Goal: Task Accomplishment & Management: Manage account settings

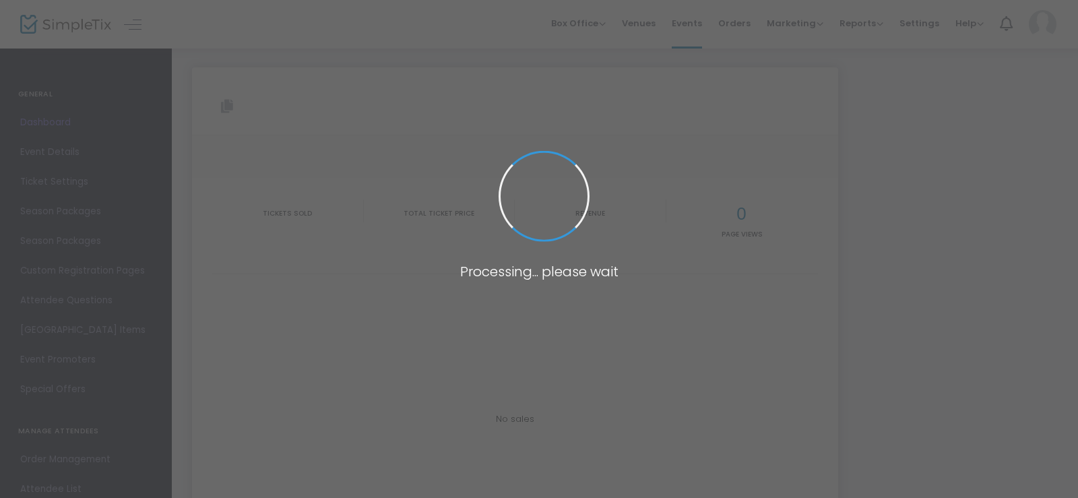
type input "[URL][DOMAIN_NAME]"
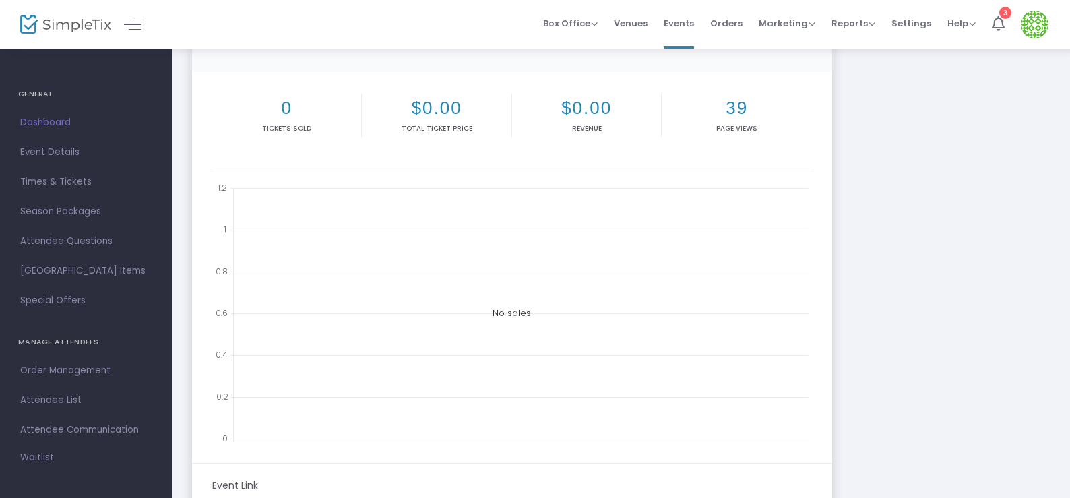
scroll to position [125, 0]
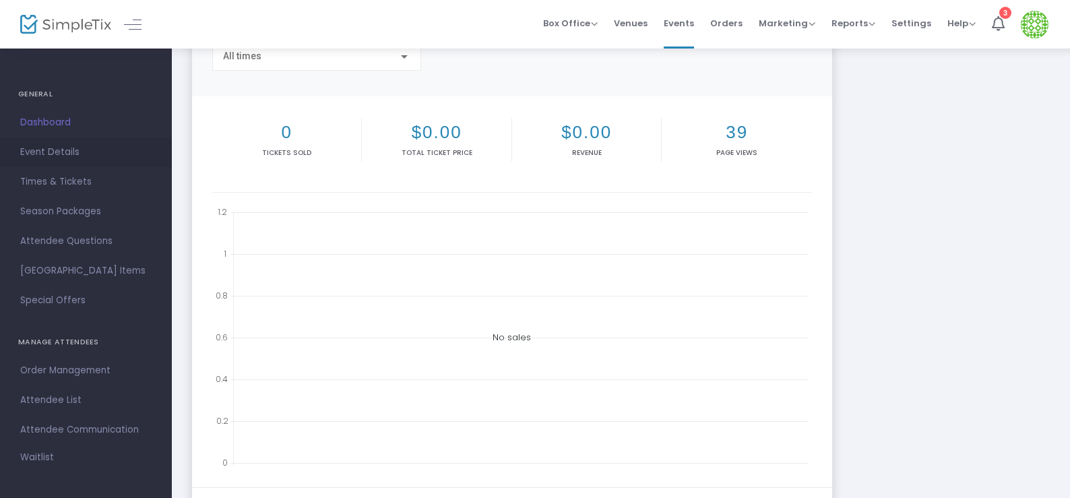
click at [44, 155] on span "Event Details" at bounding box center [85, 152] width 131 height 18
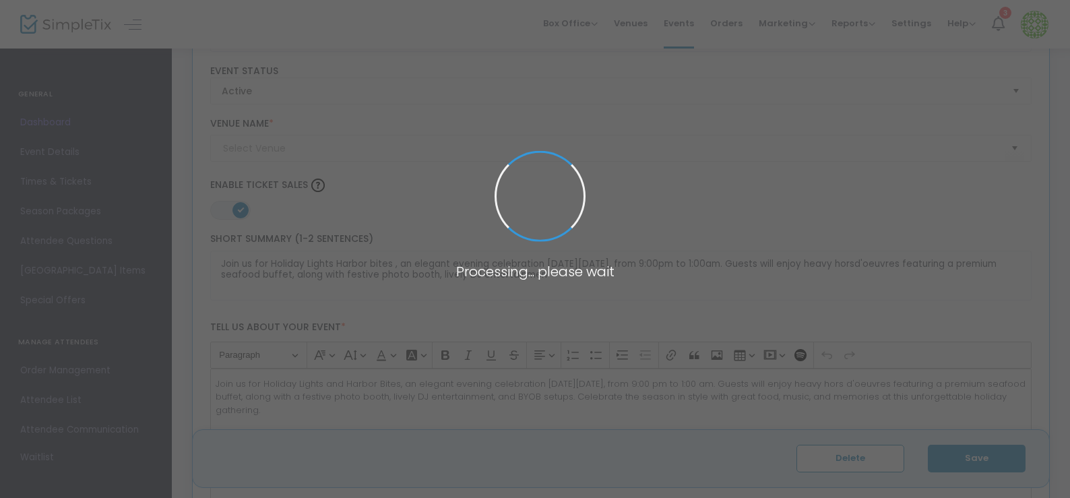
type input "Norfoilk Elks Lodge #38"
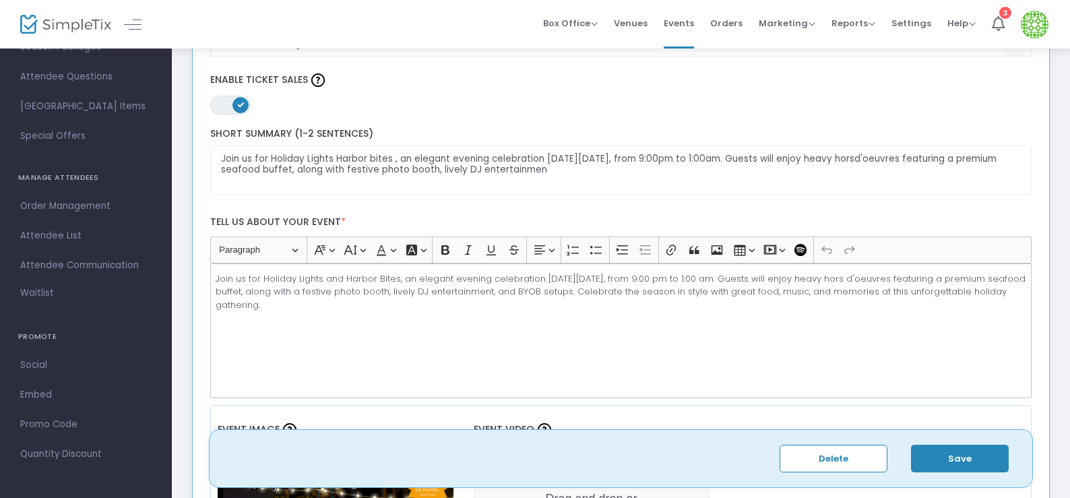
scroll to position [562, 0]
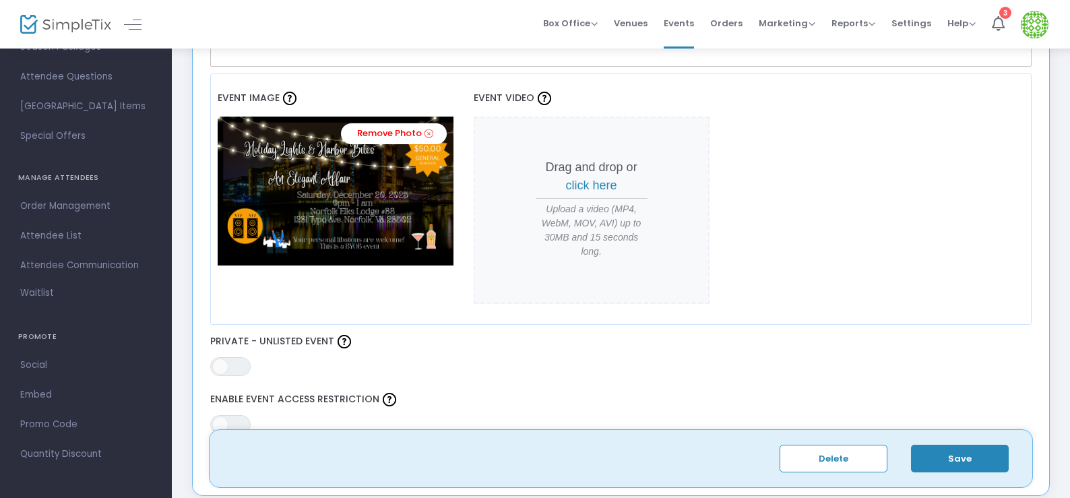
click at [366, 211] on img at bounding box center [336, 191] width 236 height 148
click at [381, 133] on link "Remove Photo" at bounding box center [394, 133] width 106 height 21
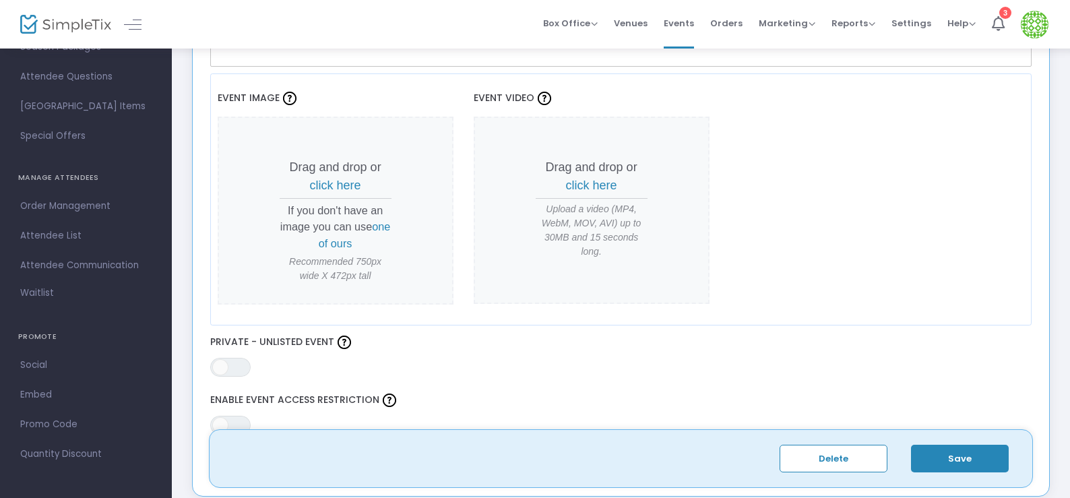
click at [343, 177] on p "Drag and drop or click here" at bounding box center [336, 176] width 112 height 36
click at [329, 179] on span "click here" at bounding box center [335, 185] width 51 height 13
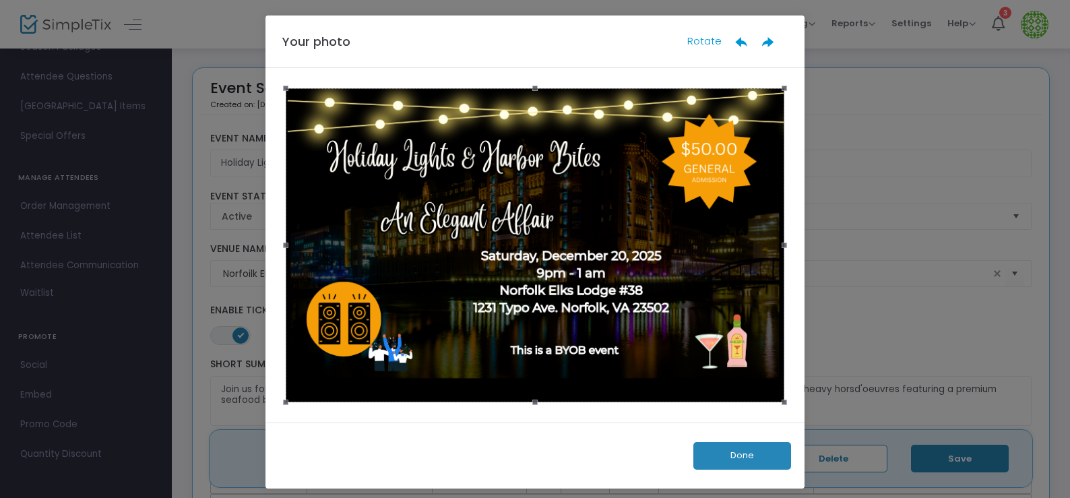
scroll to position [0, 0]
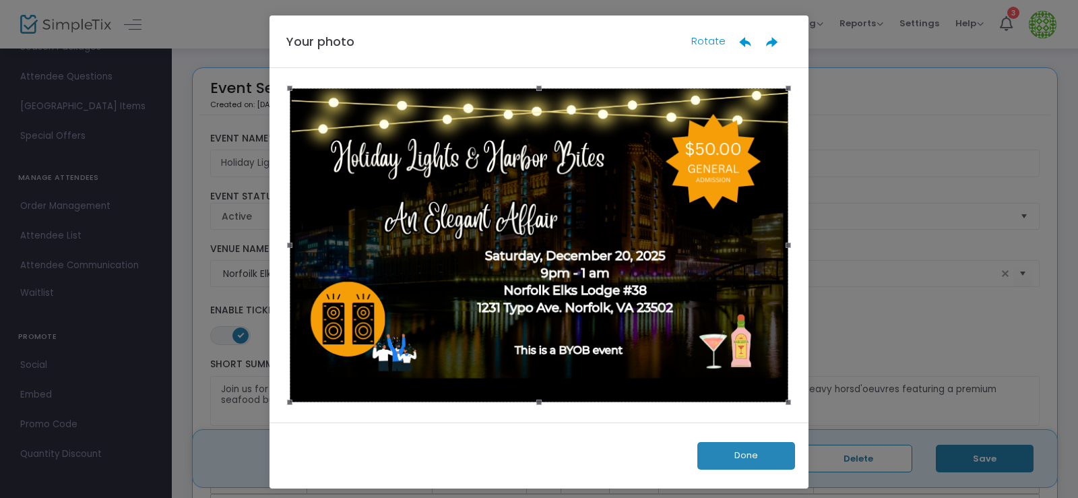
click at [740, 449] on button "Done" at bounding box center [746, 456] width 98 height 28
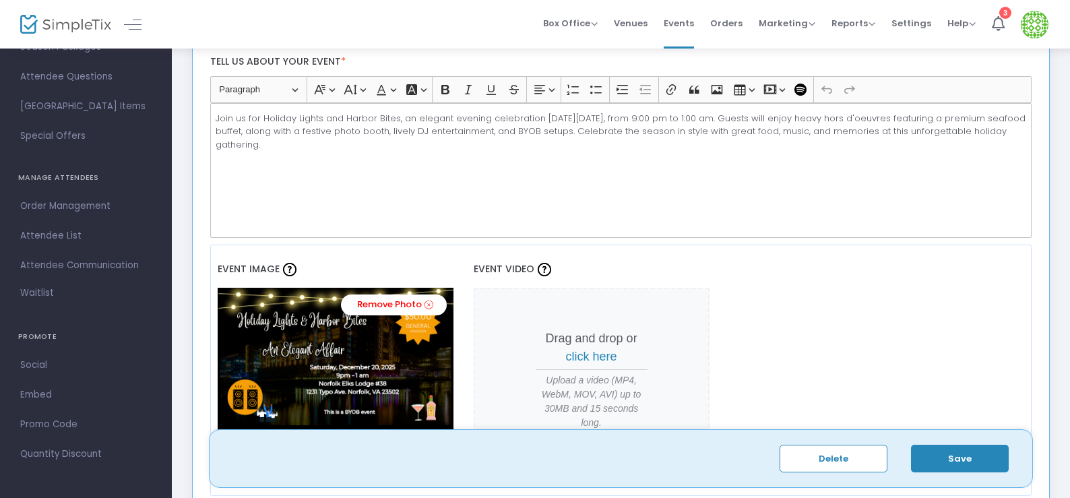
scroll to position [472, 0]
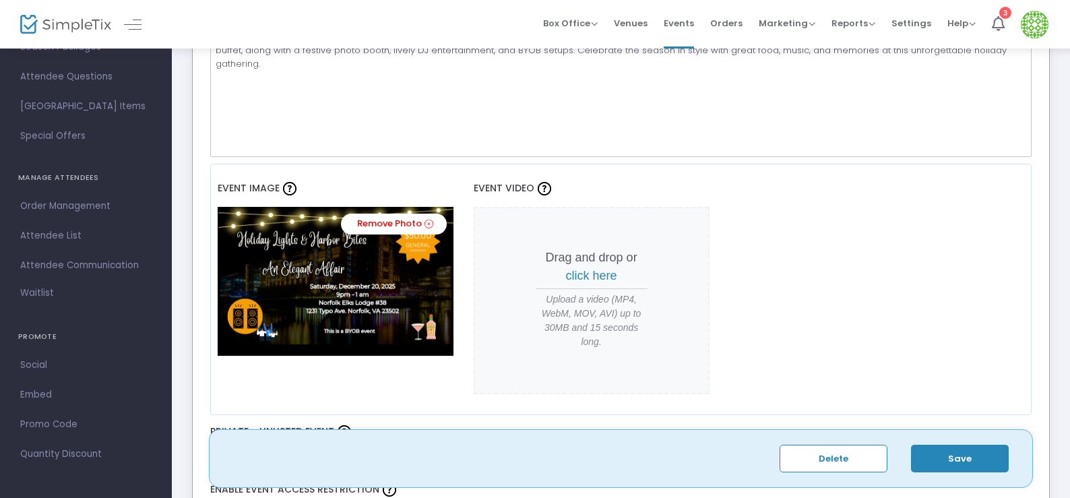
click at [961, 462] on button "Save" at bounding box center [960, 459] width 98 height 28
